Goal: Task Accomplishment & Management: Manage account settings

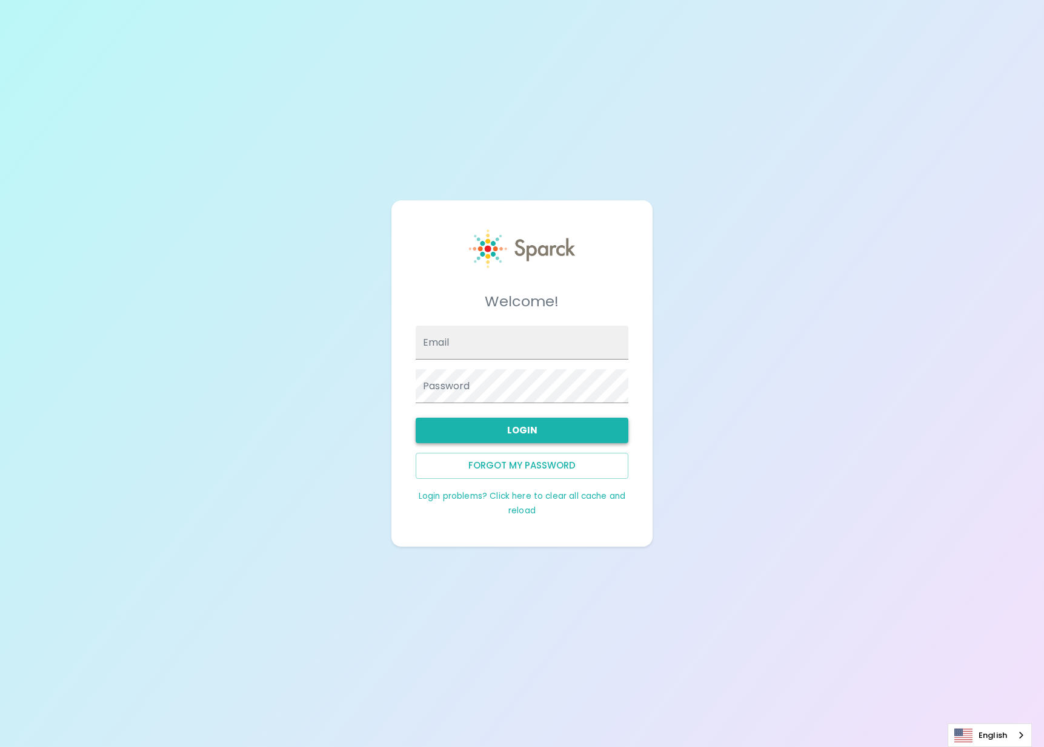
type input "[EMAIL_ADDRESS][DOMAIN_NAME]"
click at [558, 434] on button "Login" at bounding box center [521, 430] width 213 height 25
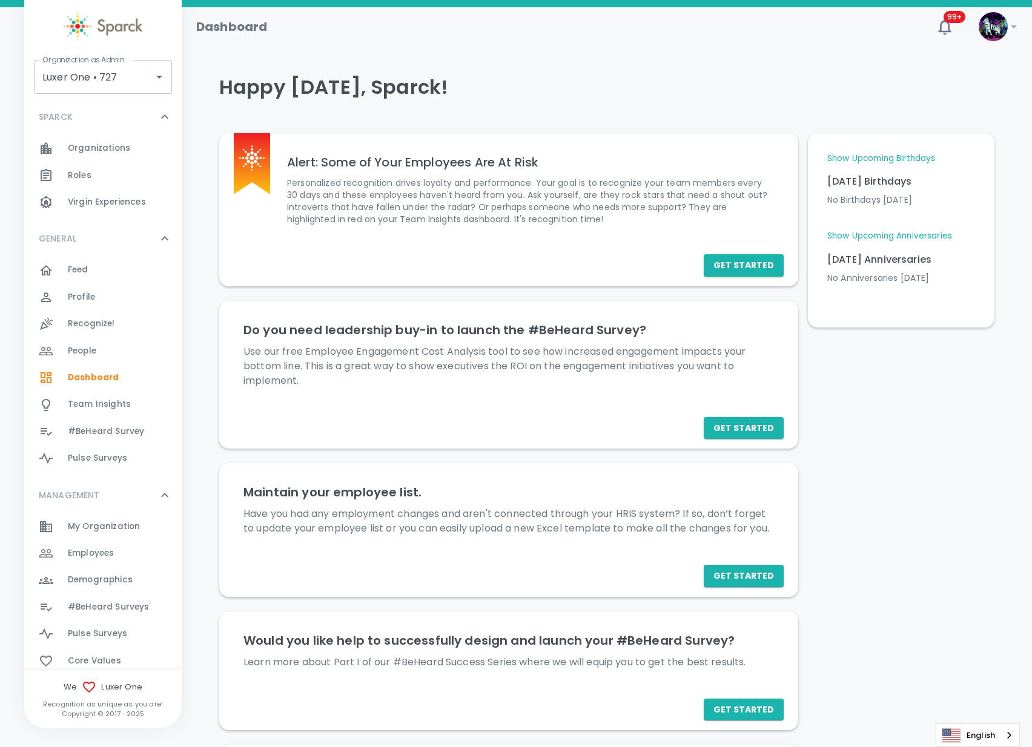
click at [119, 546] on div "Employees 0" at bounding box center [125, 553] width 114 height 17
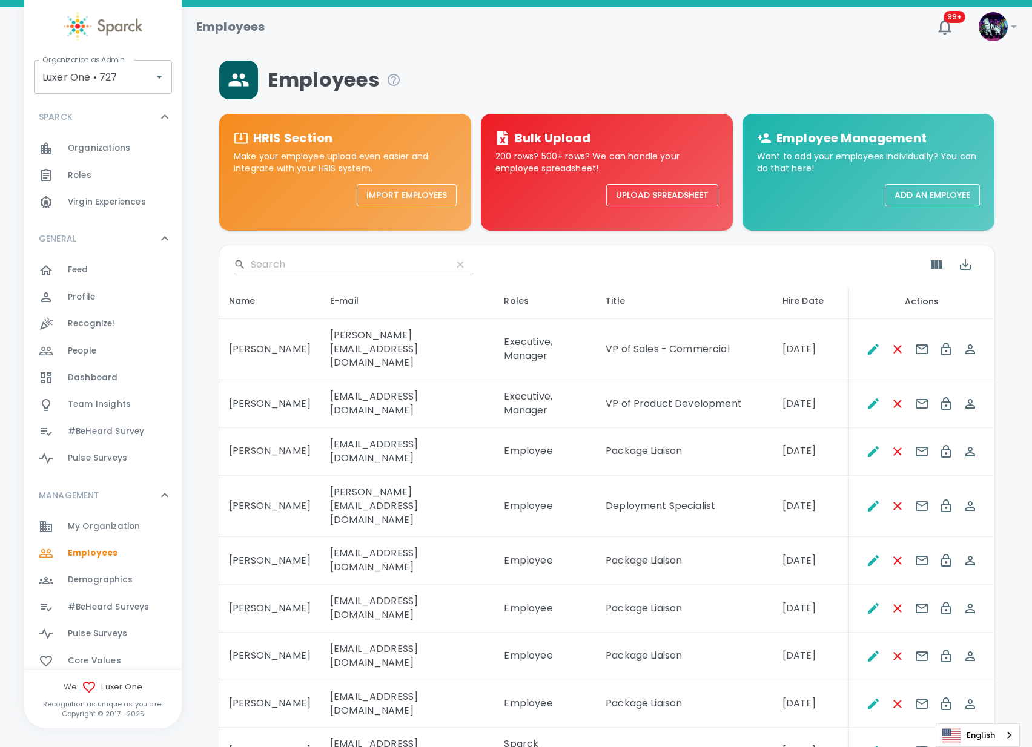
click at [332, 268] on input "Search" at bounding box center [346, 264] width 191 height 19
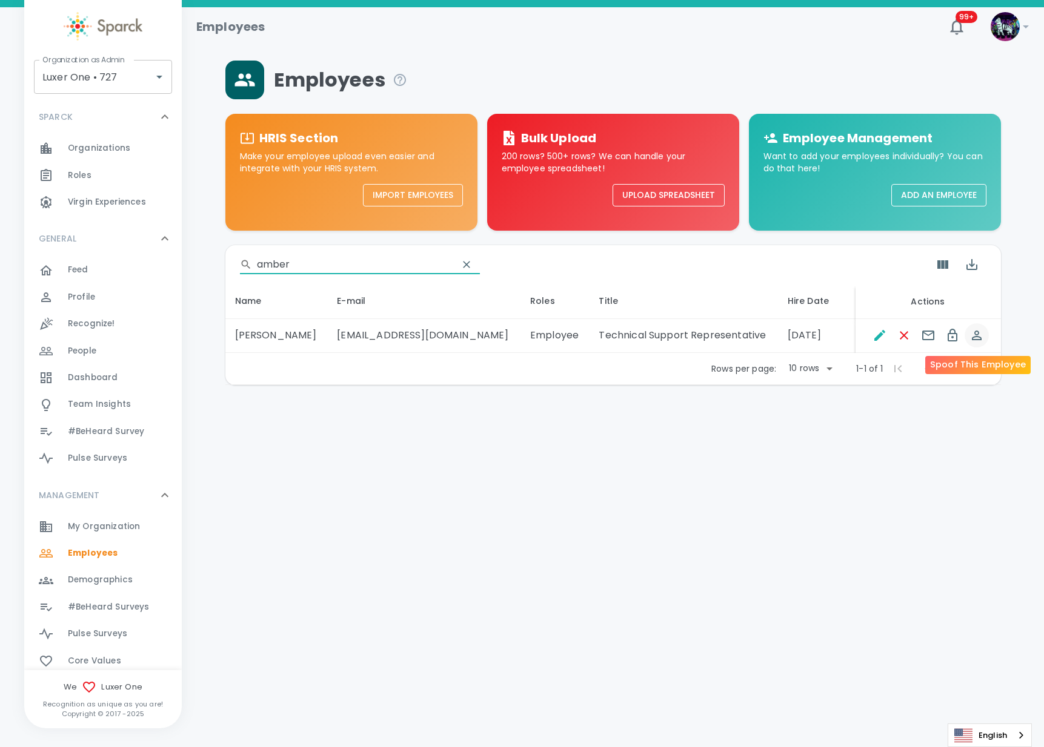
type input "amber"
click at [981, 339] on icon "Spoof This Employee" at bounding box center [976, 336] width 10 height 10
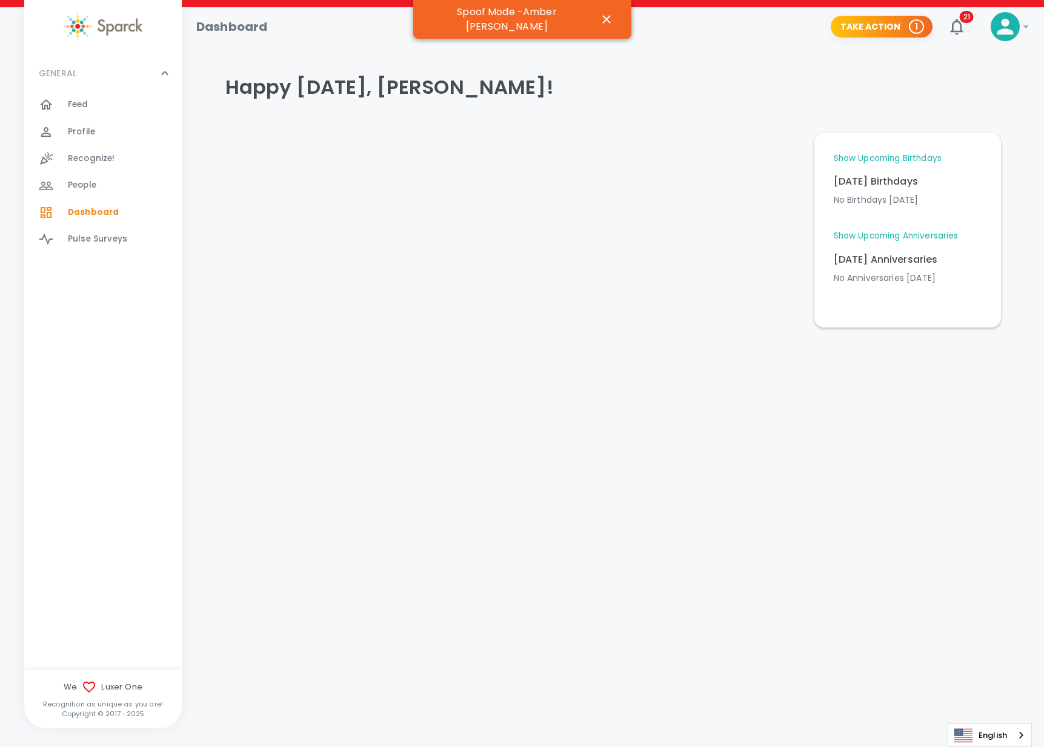
click at [85, 130] on span "Profile" at bounding box center [81, 132] width 27 height 12
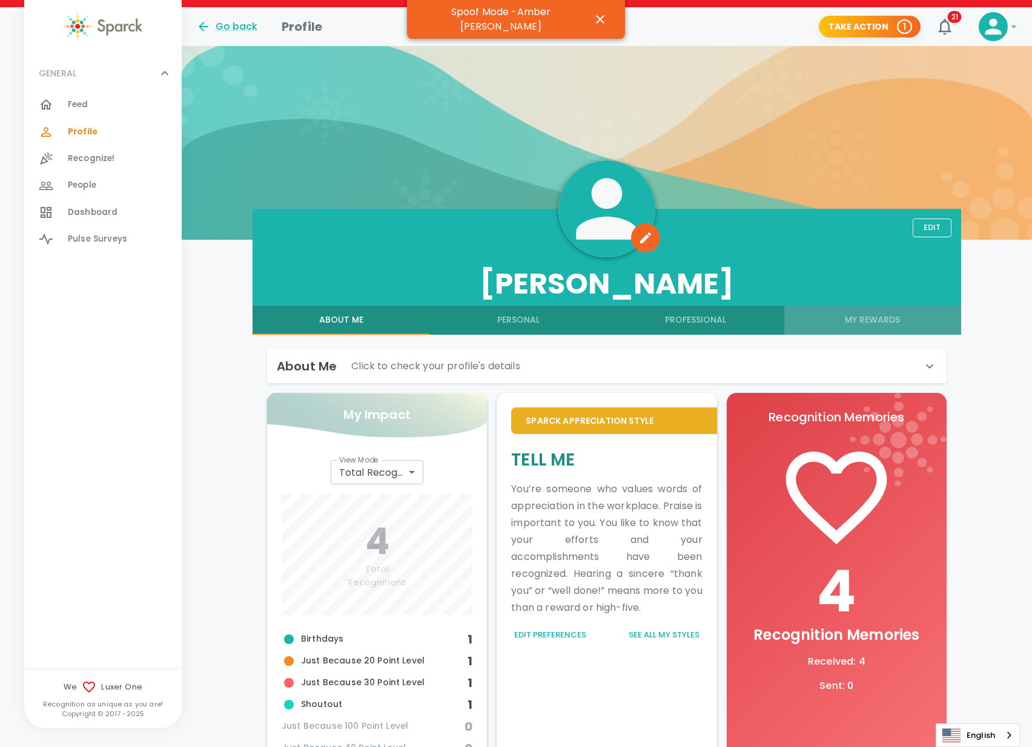
click at [867, 319] on button "My Rewards" at bounding box center [872, 320] width 177 height 29
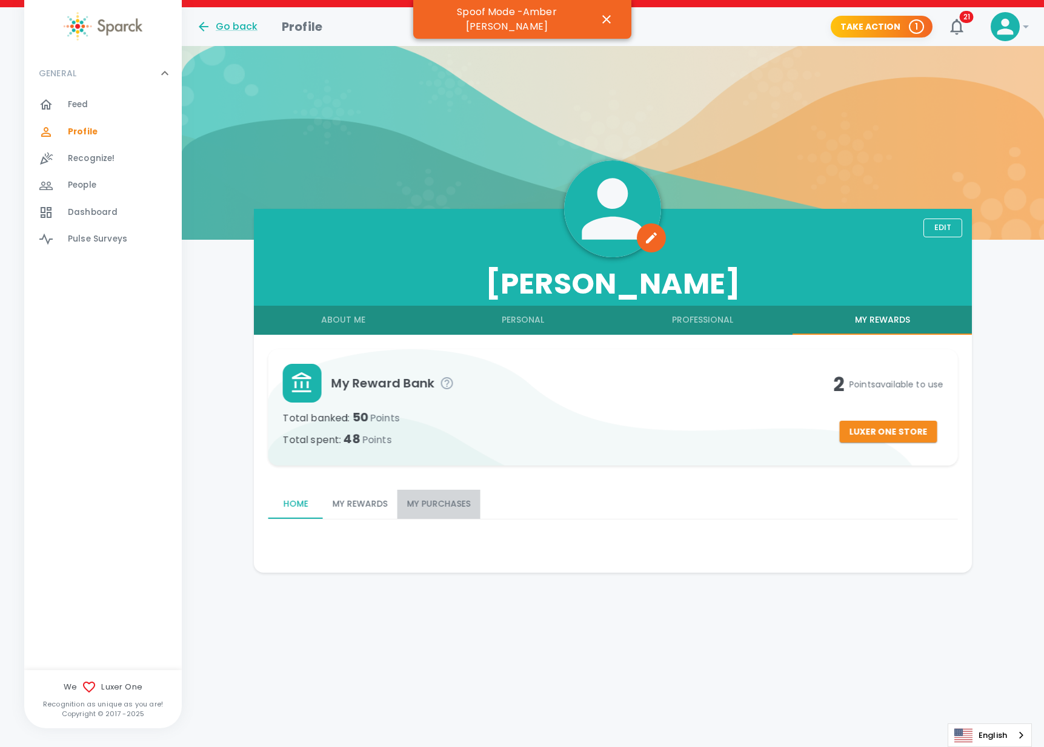
click at [449, 497] on button "My Purchases" at bounding box center [438, 504] width 83 height 29
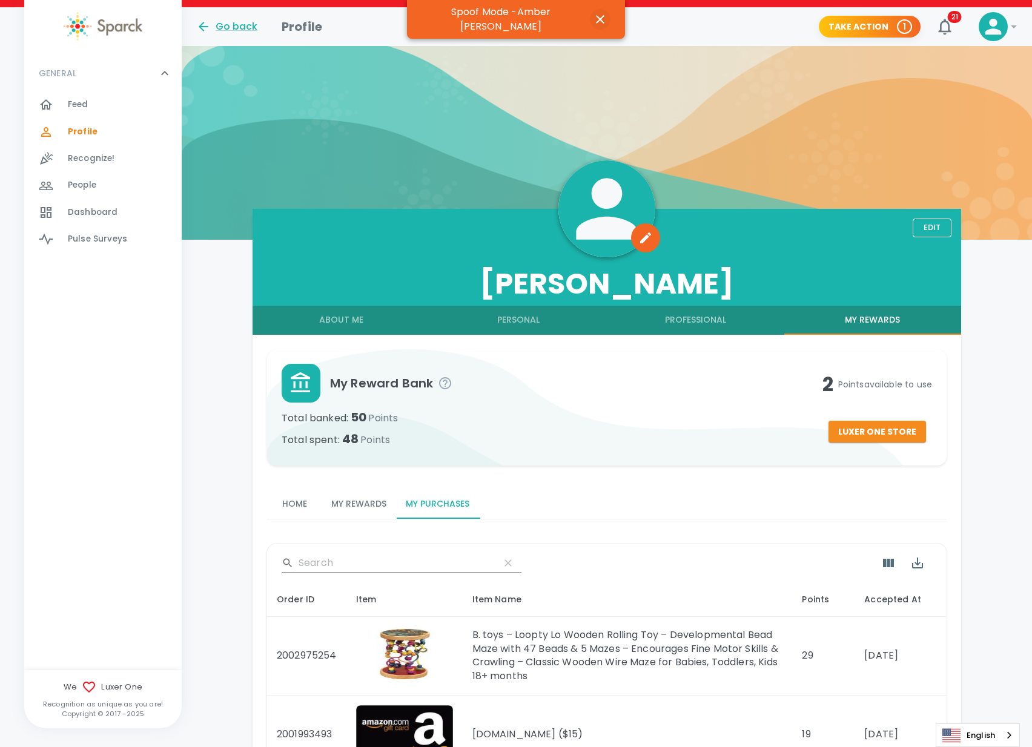
click at [593, 15] on icon "button" at bounding box center [600, 19] width 15 height 15
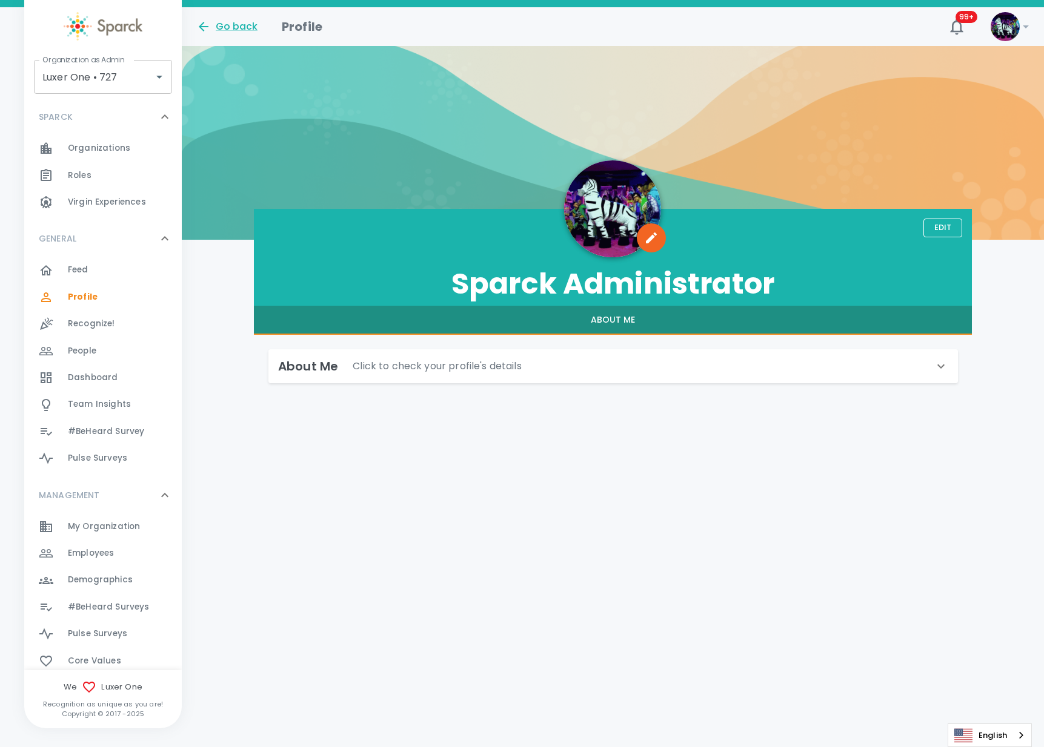
click at [1010, 34] on img at bounding box center [1004, 26] width 29 height 29
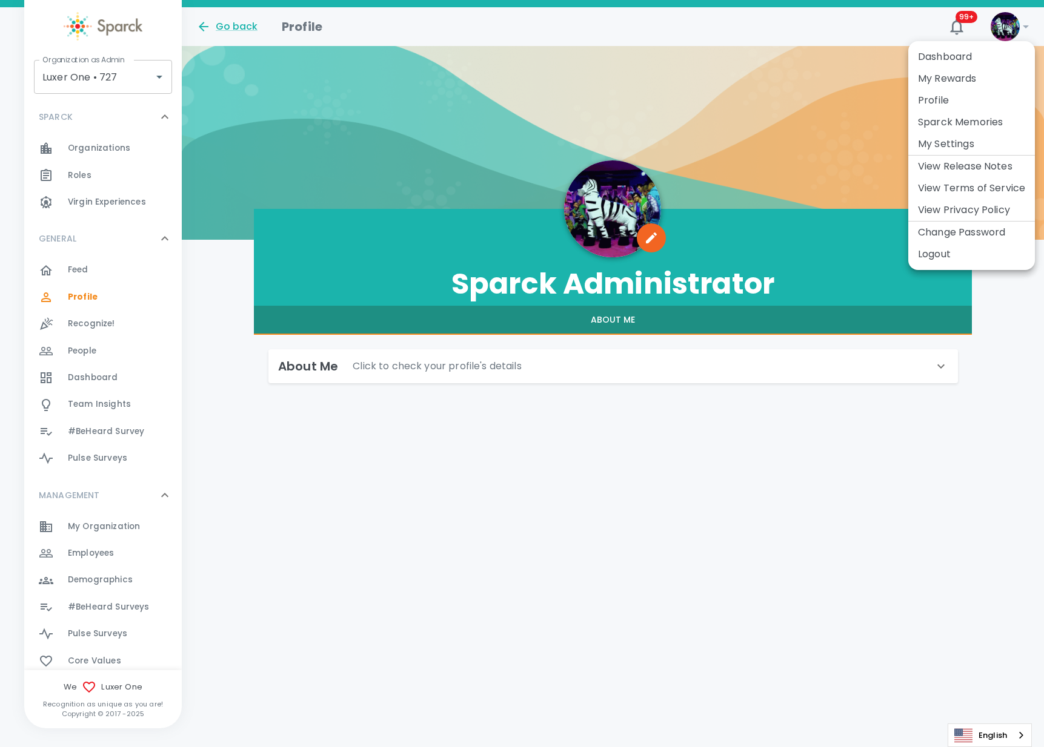
click at [217, 591] on div at bounding box center [522, 373] width 1044 height 747
